Goal: Go to known website: Go to known website

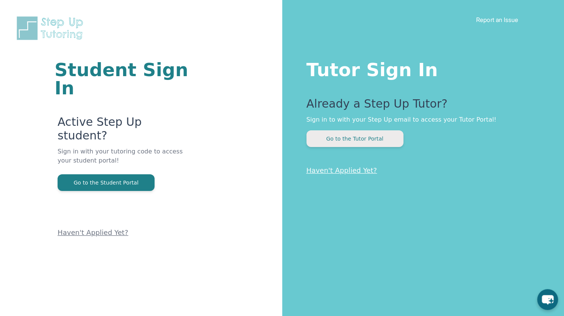
click at [351, 147] on button "Go to the Tutor Portal" at bounding box center [355, 138] width 97 height 17
